Goal: Task Accomplishment & Management: Manage account settings

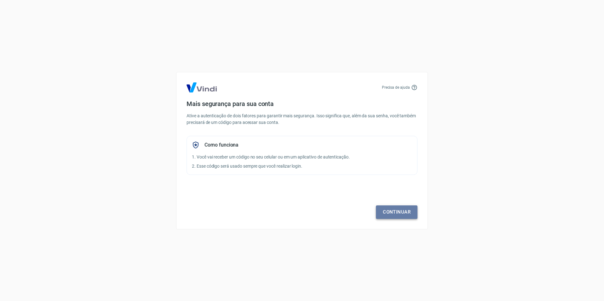
click at [400, 211] on link "Continuar" at bounding box center [396, 211] width 41 height 13
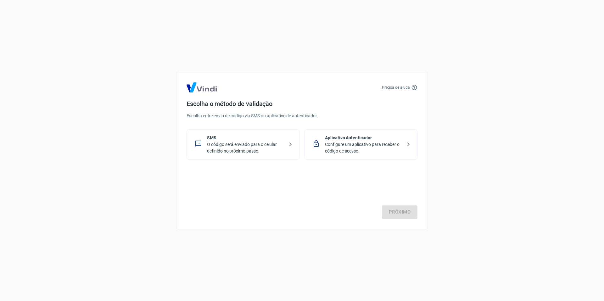
click at [246, 145] on p "O código será enviado para o celular definido no próximo passo." at bounding box center [245, 147] width 77 height 13
click at [395, 212] on link "Próximo" at bounding box center [400, 211] width 36 height 13
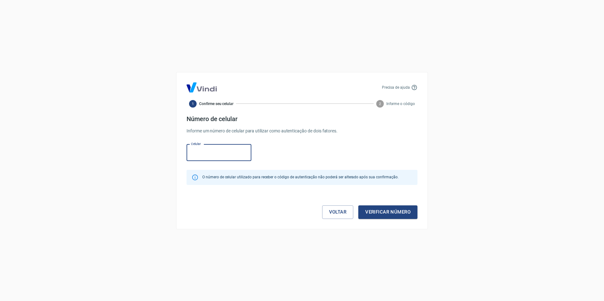
paste input "[PHONE_NUMBER]"
click at [390, 209] on button "Verificar número" at bounding box center [387, 211] width 59 height 13
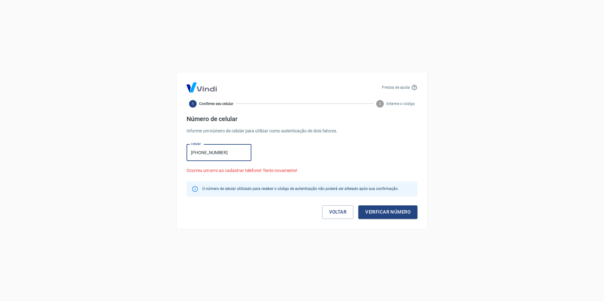
drag, startPoint x: 211, startPoint y: 153, endPoint x: 230, endPoint y: 159, distance: 20.3
click at [211, 153] on input "[PHONE_NUMBER]" at bounding box center [218, 152] width 65 height 17
type input "[PHONE_NUMBER]"
click at [395, 216] on button "Verificar número" at bounding box center [387, 211] width 59 height 13
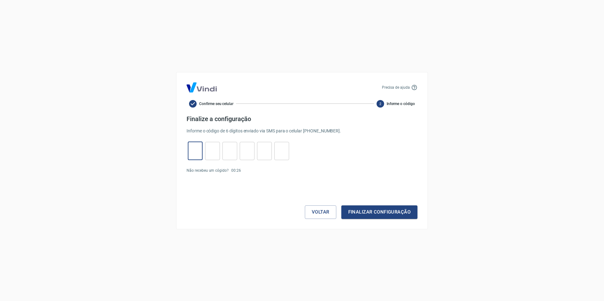
click at [193, 152] on input "tel" at bounding box center [195, 151] width 15 height 14
paste input "4"
type input "4"
type input "1"
type input "9"
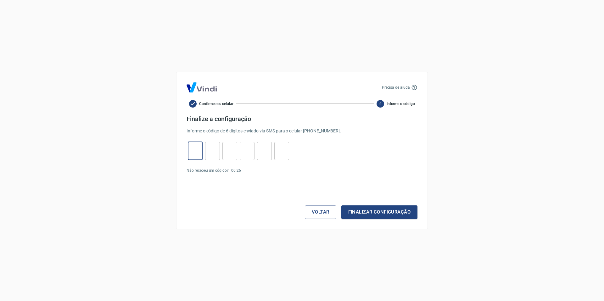
type input "9"
type input "5"
type input "2"
type input "4"
click at [406, 214] on button "Finalizar configuração" at bounding box center [379, 211] width 76 height 13
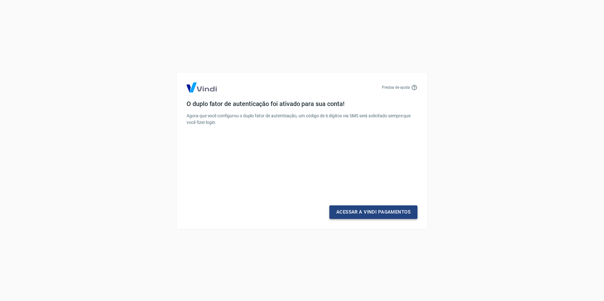
click at [398, 210] on link "Acessar a Vindi Pagamentos" at bounding box center [373, 211] width 88 height 13
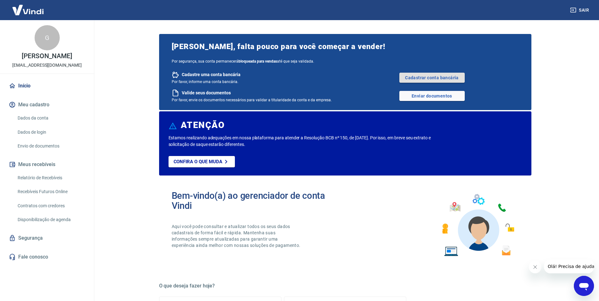
click at [416, 75] on link "Cadastrar conta bancária" at bounding box center [431, 78] width 65 height 10
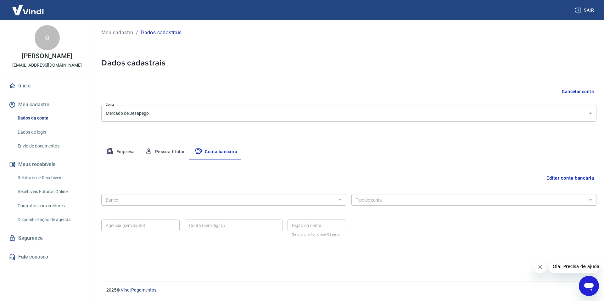
click at [120, 152] on button "Empresa" at bounding box center [120, 151] width 39 height 15
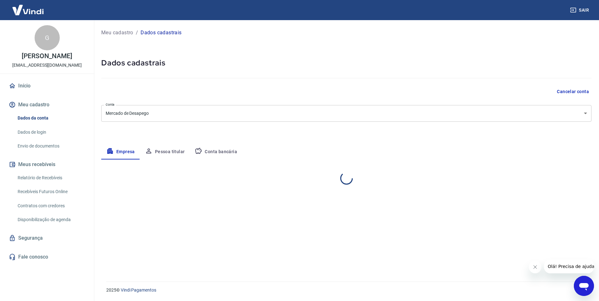
select select "PR"
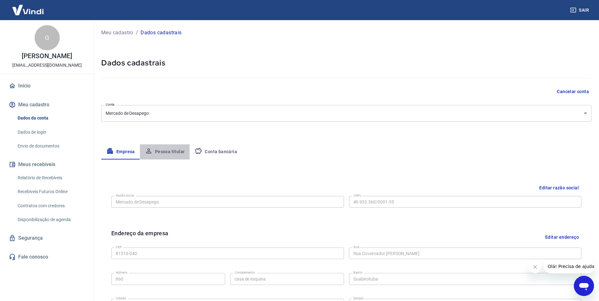
click at [165, 149] on button "Pessoa titular" at bounding box center [165, 151] width 50 height 15
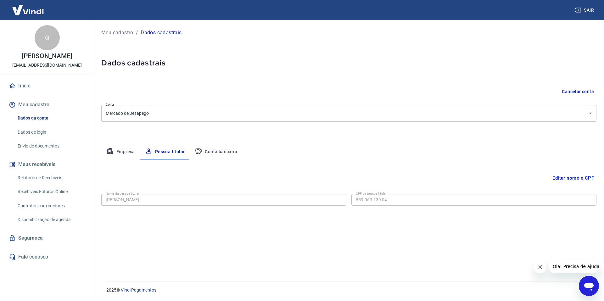
click at [226, 153] on button "Conta bancária" at bounding box center [216, 151] width 52 height 15
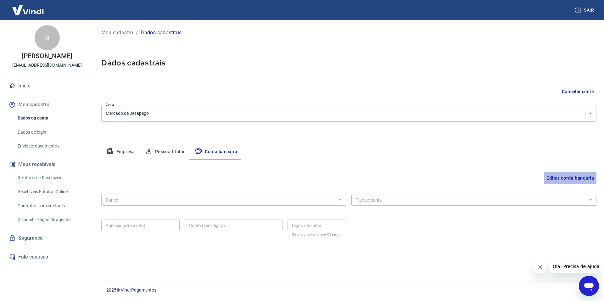
click at [554, 180] on button "Editar conta bancária" at bounding box center [570, 178] width 52 height 12
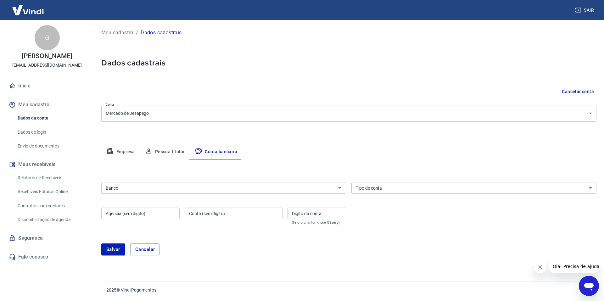
click at [133, 214] on input "Agência (sem dígito)" at bounding box center [140, 213] width 78 height 12
paste input "5760"
type input "5760"
click at [138, 185] on input "Banco" at bounding box center [218, 188] width 231 height 8
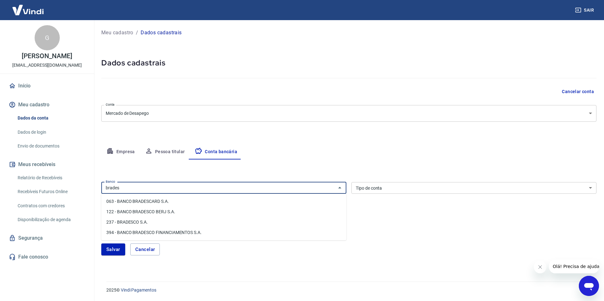
click at [142, 223] on li "237 - BRADESCO S.A." at bounding box center [223, 222] width 245 height 10
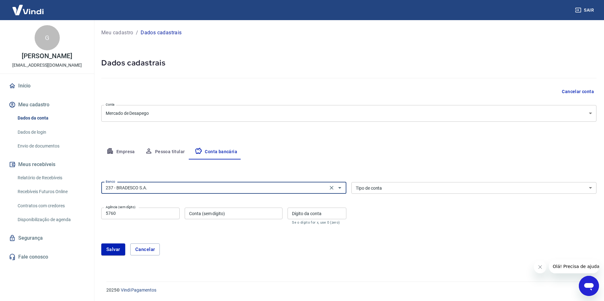
type input "237 - BRADESCO S.A."
click at [221, 215] on input "Conta (sem dígito)" at bounding box center [234, 213] width 98 height 12
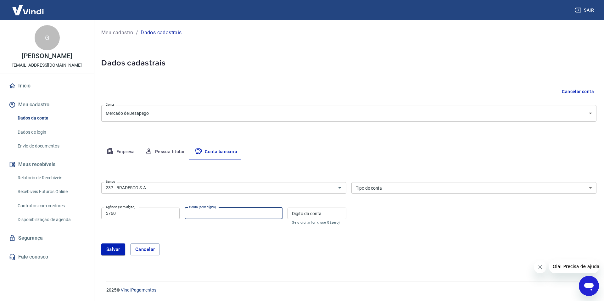
paste input "54475"
type input "54475"
click at [306, 212] on div "Dígito da conta Dígito da conta Se o dígito for x, use 0 (zero)" at bounding box center [316, 215] width 59 height 17
type input "2"
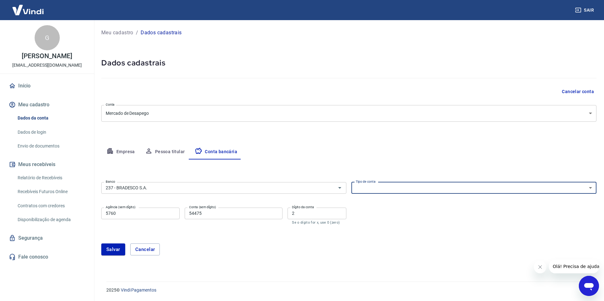
click at [397, 185] on select "Conta Corrente Conta Poupança" at bounding box center [473, 188] width 245 height 12
select select "1"
click at [351, 182] on select "Conta Corrente Conta Poupança" at bounding box center [473, 188] width 245 height 12
click at [113, 248] on button "Salvar" at bounding box center [113, 249] width 24 height 12
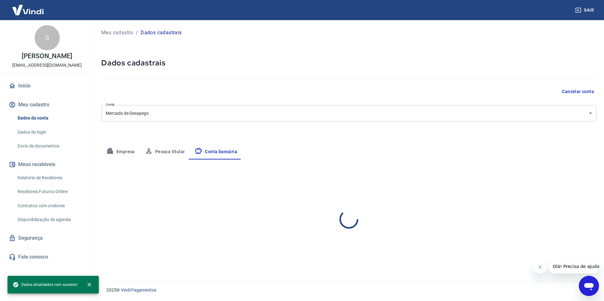
select select "1"
drag, startPoint x: 186, startPoint y: 88, endPoint x: 134, endPoint y: 91, distance: 52.9
click at [186, 88] on div "Cancelar conta" at bounding box center [348, 92] width 495 height 12
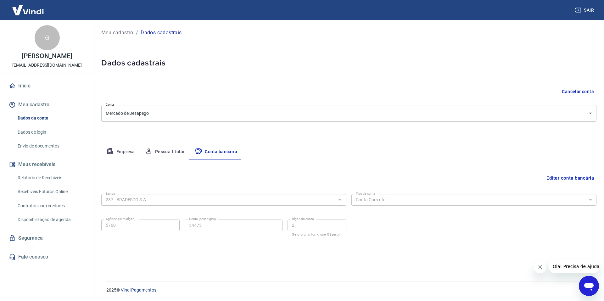
click at [26, 84] on link "Início" at bounding box center [47, 86] width 79 height 14
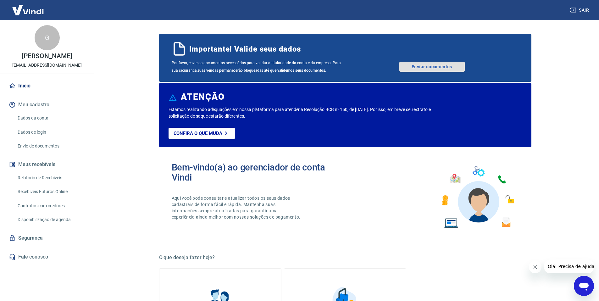
click at [412, 67] on link "Enviar documentos" at bounding box center [431, 67] width 65 height 10
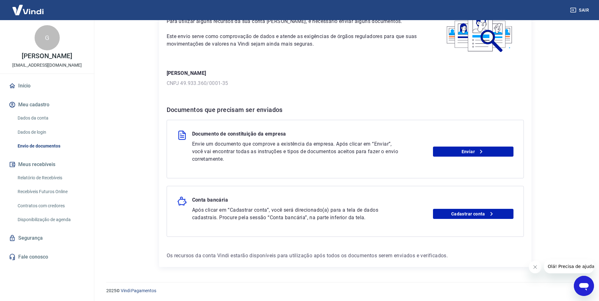
scroll to position [48, 0]
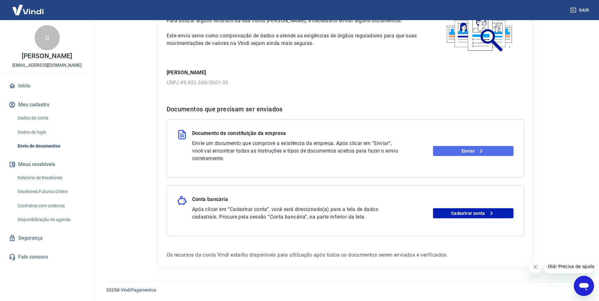
click at [453, 148] on link "Enviar" at bounding box center [473, 151] width 80 height 10
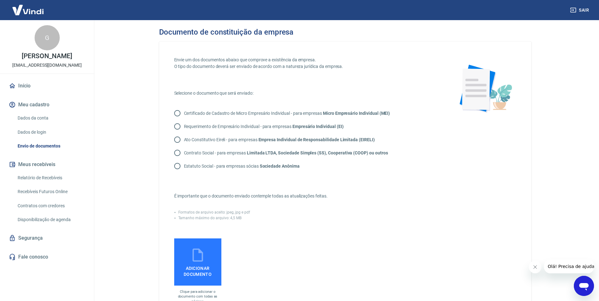
click at [201, 258] on icon at bounding box center [198, 255] width 16 height 16
click at [0, 0] on input "Adicionar documento" at bounding box center [0, 0] width 0 height 0
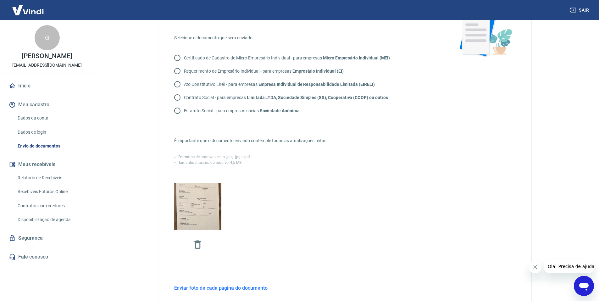
scroll to position [31, 0]
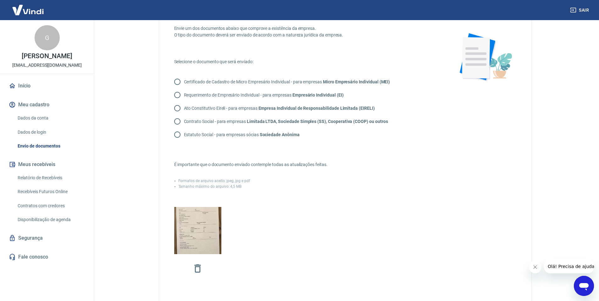
click at [204, 82] on p "Certificado de Cadastro de Micro Empresário Individual - para empresas Micro Em…" at bounding box center [287, 82] width 206 height 7
click at [184, 82] on input "Certificado de Cadastro de Micro Empresário Individual - para empresas Micro Em…" at bounding box center [177, 81] width 13 height 13
radio input "true"
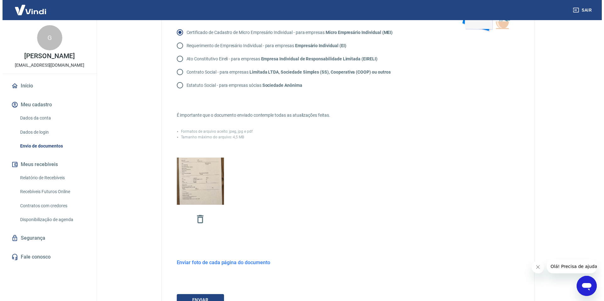
scroll to position [135, 0]
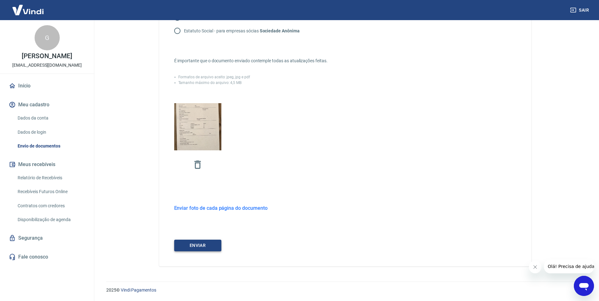
click at [192, 245] on button "ENVIAR" at bounding box center [197, 246] width 47 height 12
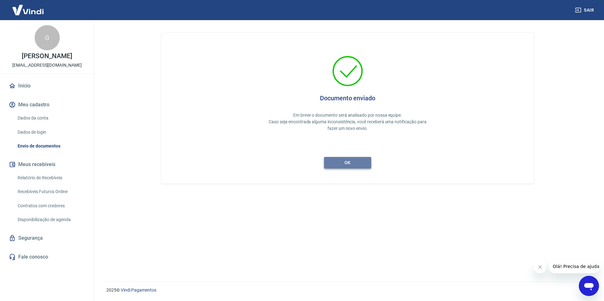
click at [344, 160] on button "ok" at bounding box center [347, 163] width 47 height 12
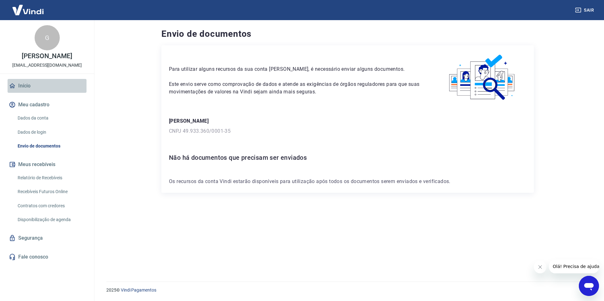
click at [28, 88] on link "Início" at bounding box center [47, 86] width 79 height 14
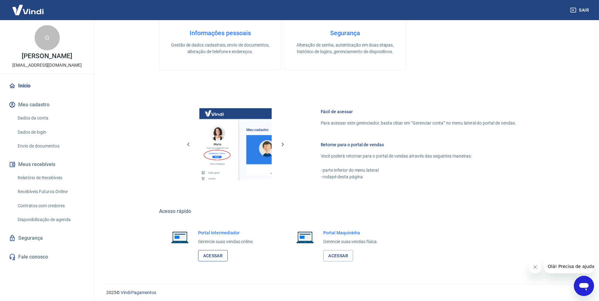
scroll to position [254, 0]
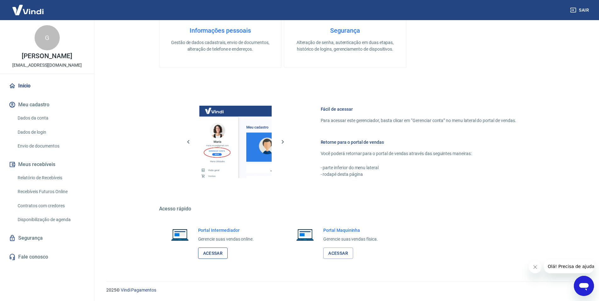
click at [219, 252] on link "Acessar" at bounding box center [213, 253] width 30 height 12
